Goal: Information Seeking & Learning: Learn about a topic

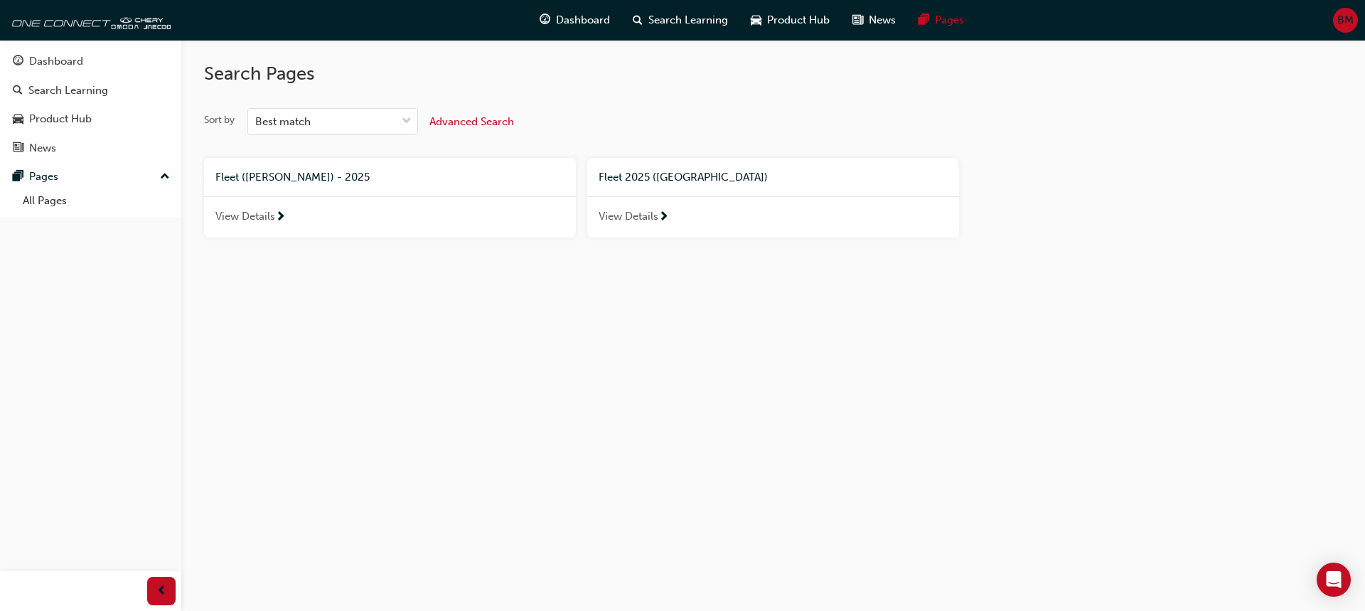
click at [503, 124] on span "Advanced Search" at bounding box center [472, 121] width 85 height 13
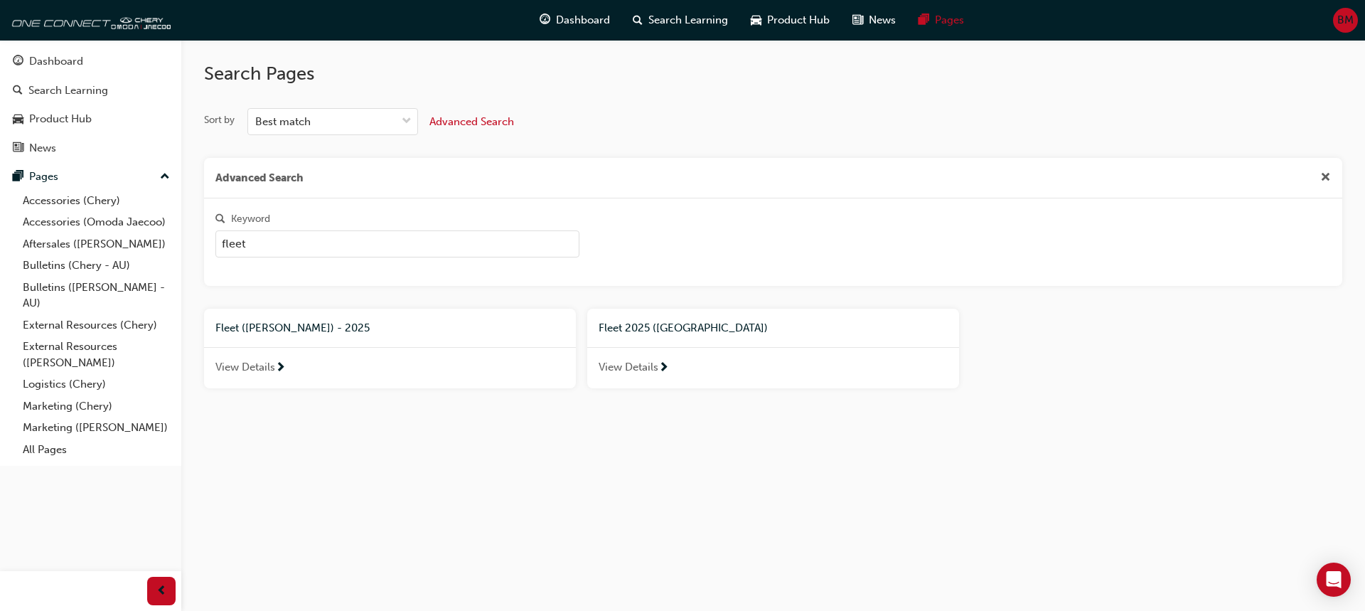
click at [188, 336] on div "Search Pages Sort by Best match Advanced Search Advanced Search Keyword fleet F…" at bounding box center [773, 242] width 1184 height 405
click at [296, 335] on div "Fleet ([PERSON_NAME]) - 2025" at bounding box center [389, 328] width 349 height 16
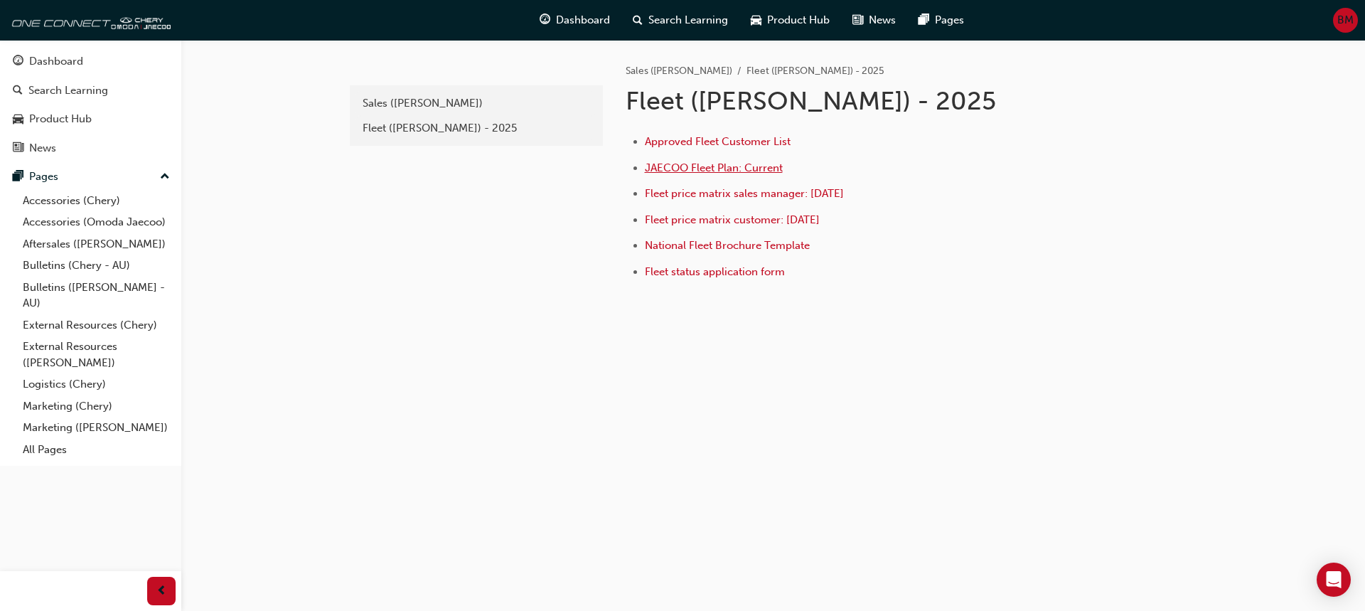
click at [698, 164] on span "JAECOO Fleet Plan: Current" at bounding box center [714, 167] width 138 height 13
click at [703, 193] on span "Fleet price matrix sales manager: [DATE]" at bounding box center [744, 193] width 199 height 13
